Goal: Task Accomplishment & Management: Use online tool/utility

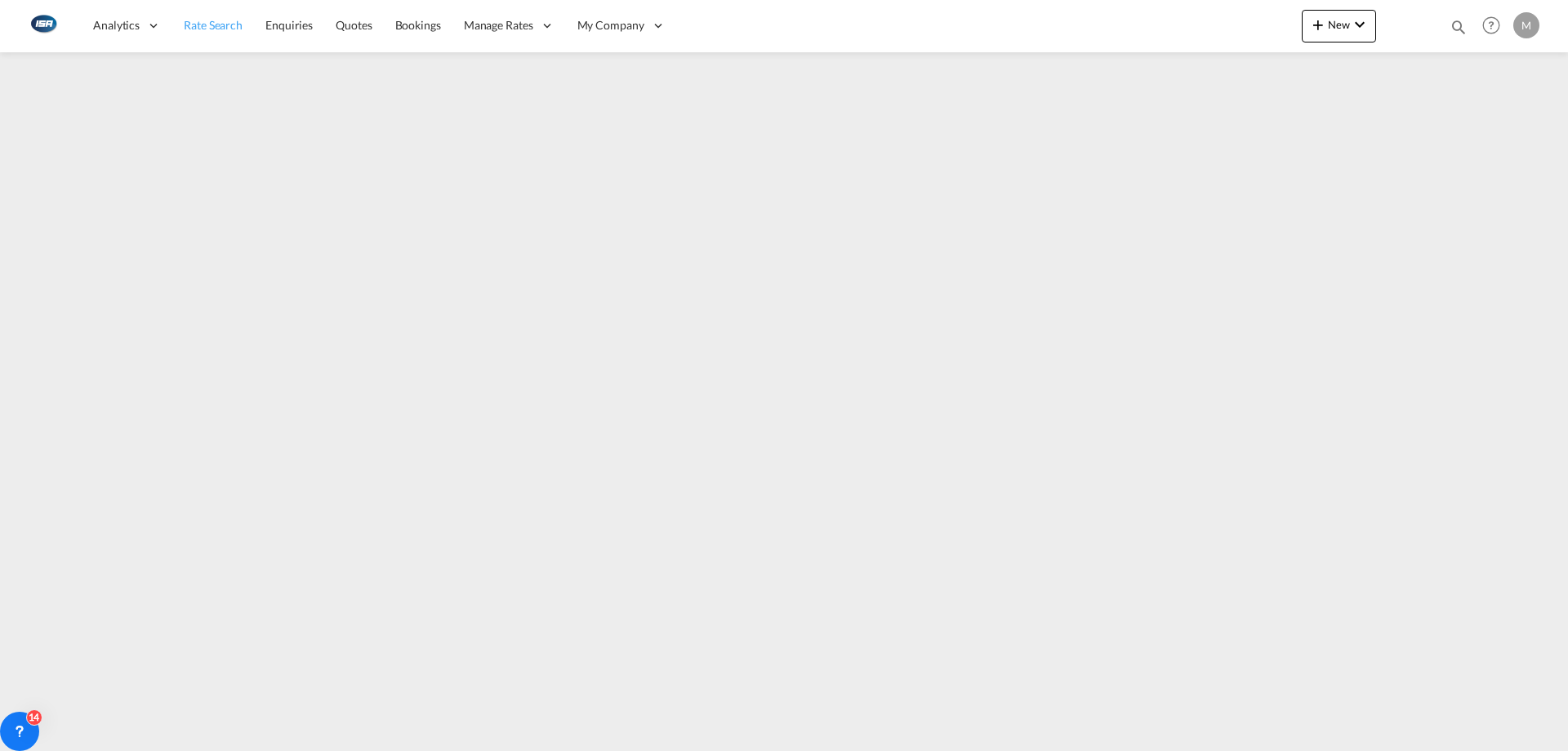
click at [215, 24] on span "Rate Search" at bounding box center [213, 24] width 59 height 14
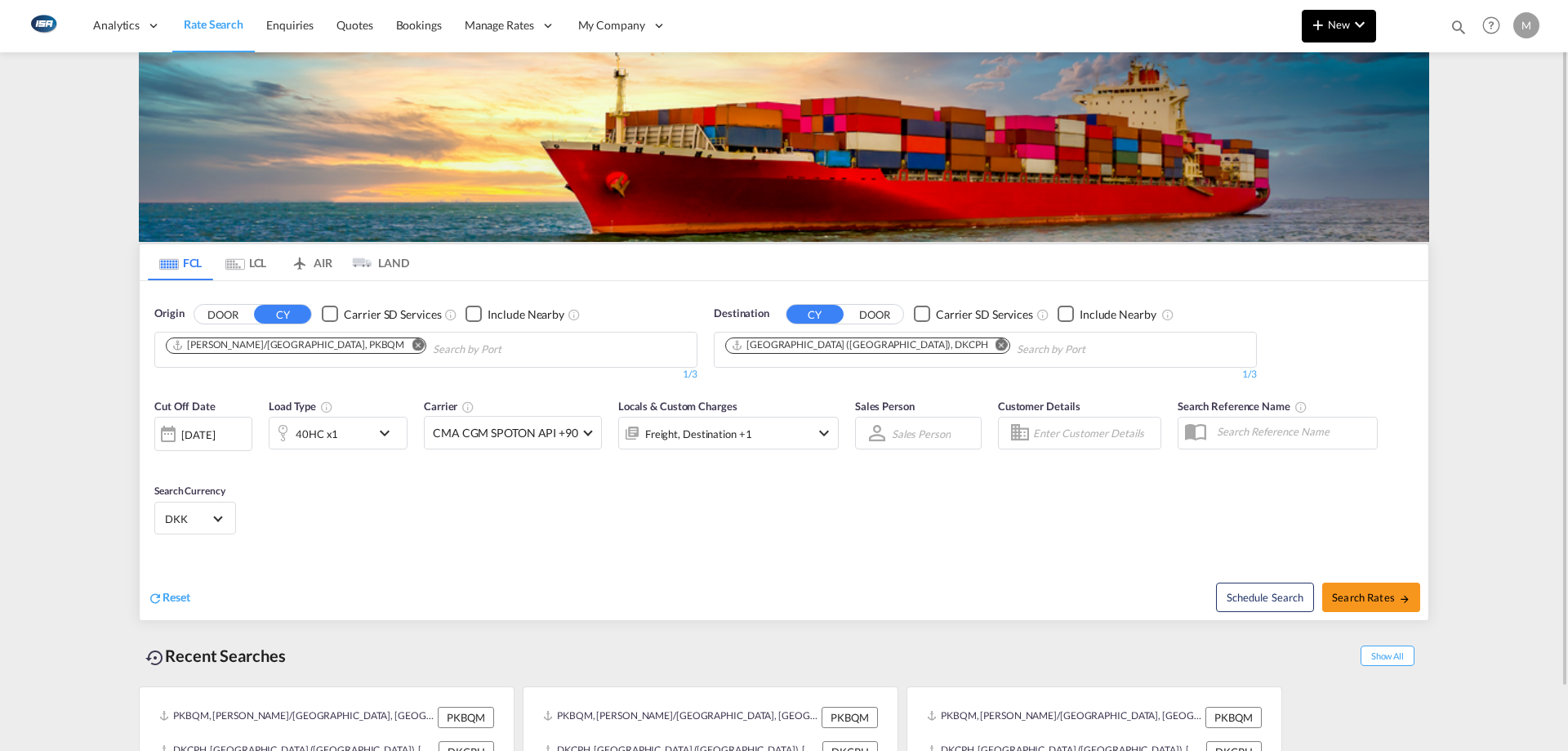
click at [1345, 27] on span "New" at bounding box center [1339, 23] width 62 height 13
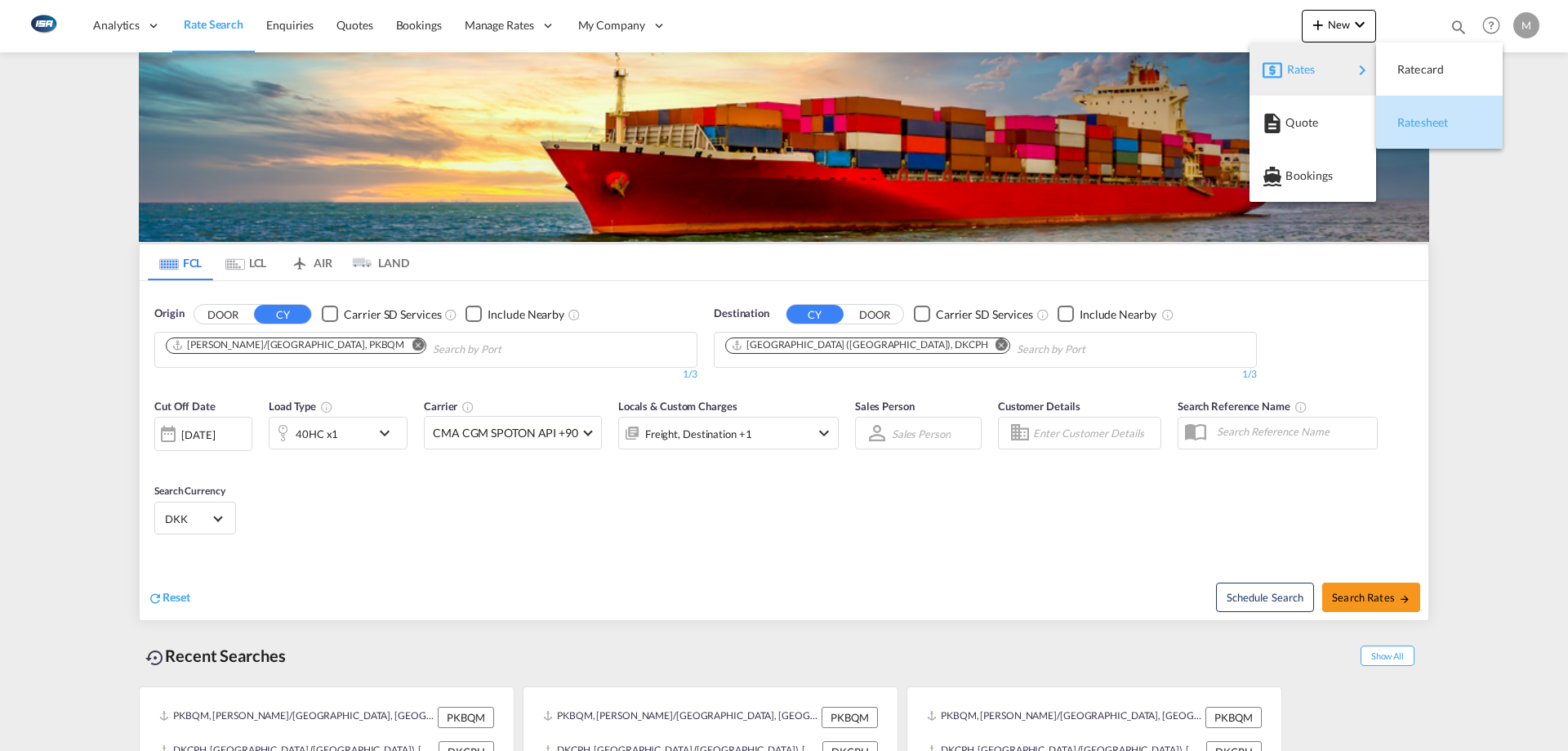
click at [1415, 122] on span "Ratesheet" at bounding box center [1407, 121] width 18 height 32
